Goal: Find specific page/section: Find specific page/section

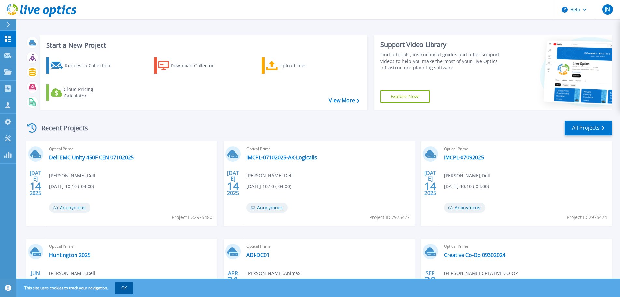
click at [125, 290] on button "OK" at bounding box center [124, 288] width 18 height 12
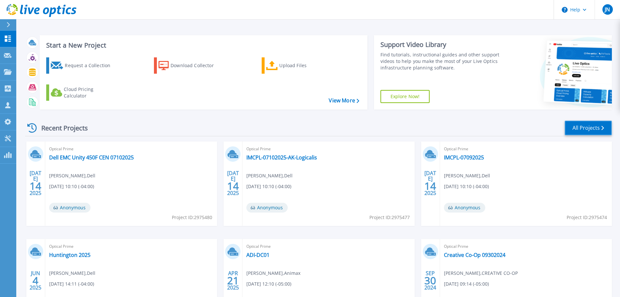
click at [590, 126] on link "All Projects" at bounding box center [588, 127] width 47 height 15
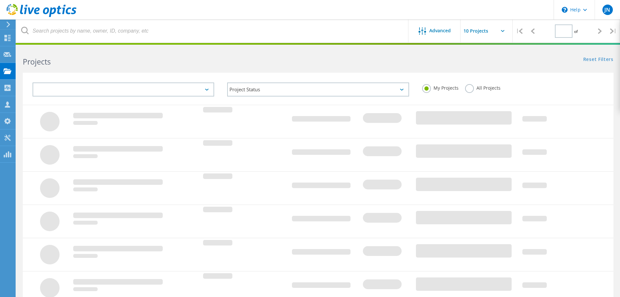
type input "1"
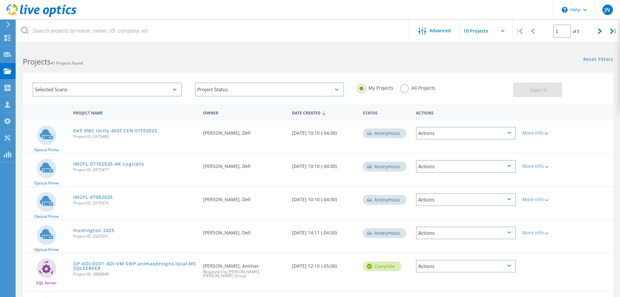
click at [404, 87] on label "All Projects" at bounding box center [417, 87] width 35 height 6
click at [0, 0] on input "All Projects" at bounding box center [0, 0] width 0 height 0
click at [543, 92] on span "Search" at bounding box center [538, 89] width 17 height 7
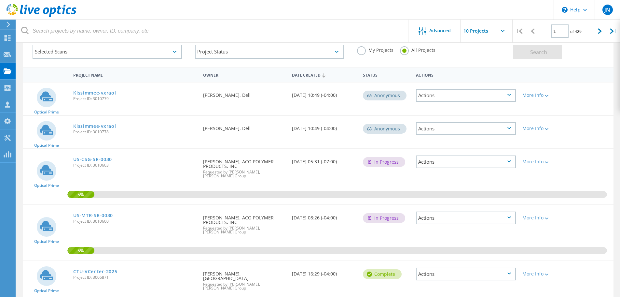
scroll to position [65, 0]
